Goal: Task Accomplishment & Management: Manage account settings

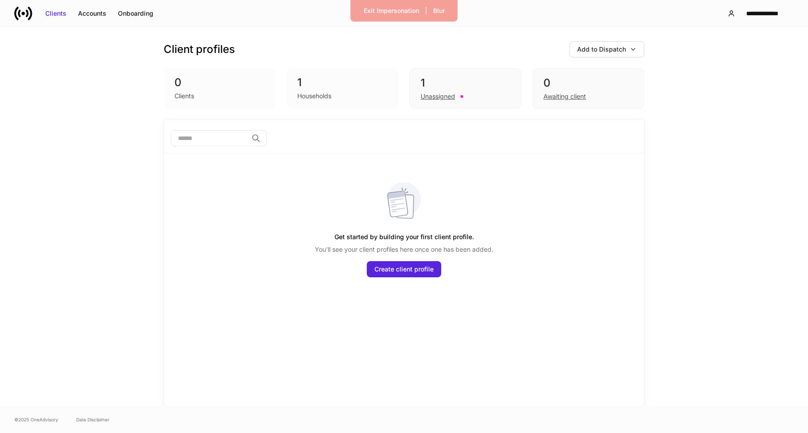
click at [377, 23] on div "**********" at bounding box center [404, 13] width 808 height 26
click at [381, 16] on button "Exit Impersonation" at bounding box center [391, 11] width 67 height 14
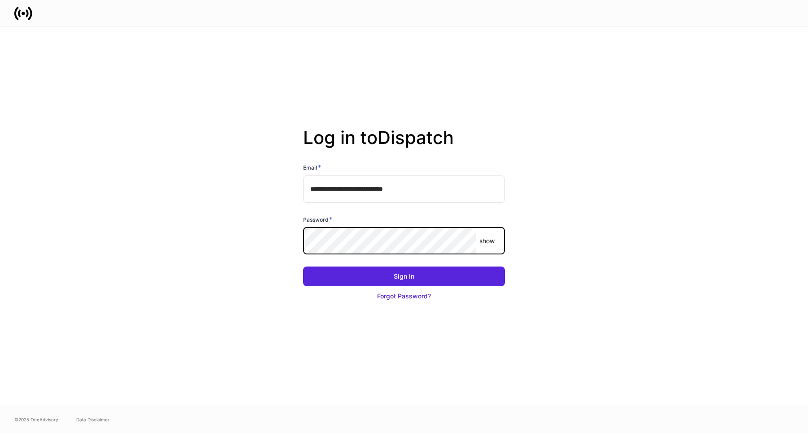
click at [303, 266] on button "Sign In" at bounding box center [404, 276] width 202 height 20
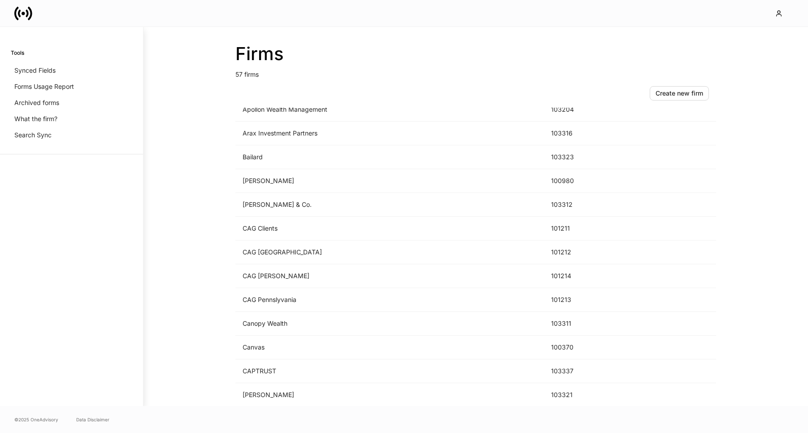
scroll to position [38, 0]
click at [293, 164] on td "Bailard" at bounding box center [389, 156] width 309 height 24
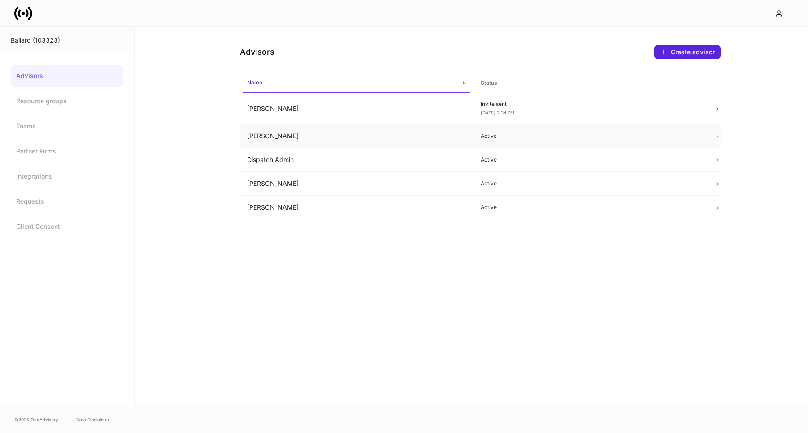
click at [460, 131] on td "Destiney Norsouvanh" at bounding box center [357, 136] width 234 height 24
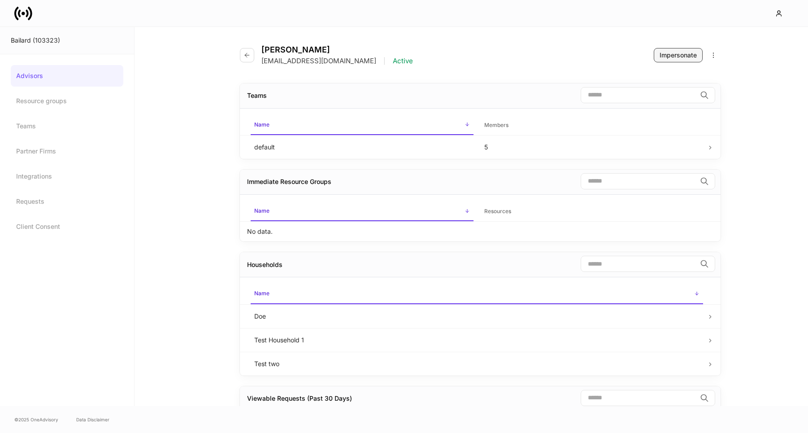
click at [679, 55] on div "Impersonate" at bounding box center [678, 55] width 37 height 9
